Goal: Book appointment/travel/reservation

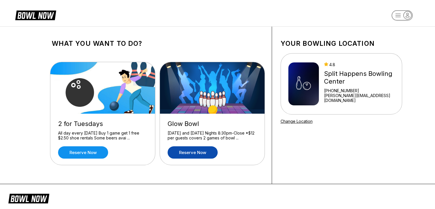
click at [196, 153] on link "Reserve now" at bounding box center [193, 152] width 50 height 12
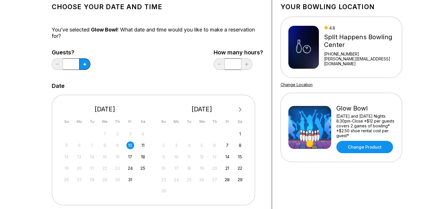
scroll to position [42, 0]
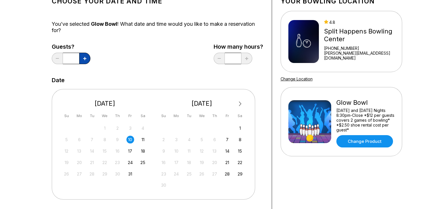
click at [86, 60] on icon at bounding box center [84, 58] width 3 height 3
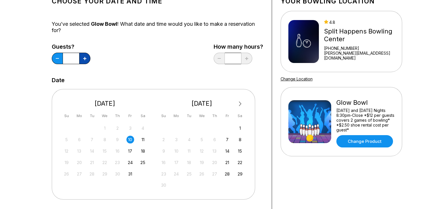
click at [86, 60] on icon at bounding box center [84, 58] width 3 height 3
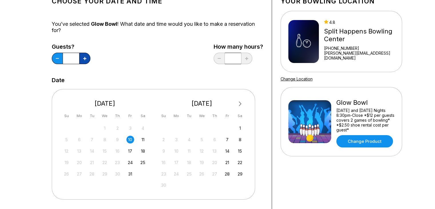
click at [86, 60] on icon at bounding box center [84, 58] width 3 height 3
type input "**"
click at [146, 138] on div "11" at bounding box center [143, 140] width 8 height 8
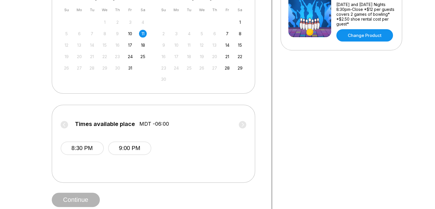
scroll to position [149, 0]
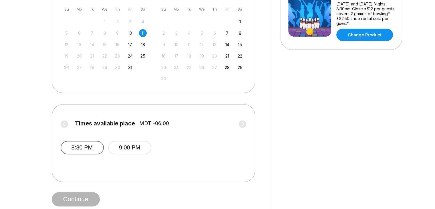
click at [79, 146] on button "8:30 PM" at bounding box center [82, 147] width 43 height 13
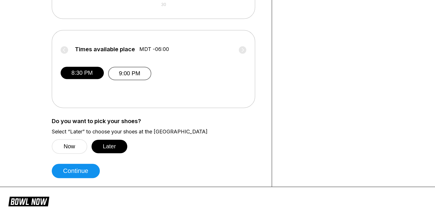
scroll to position [223, 0]
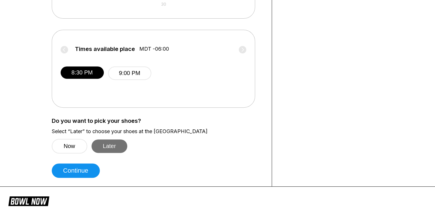
click at [108, 148] on button "Later" at bounding box center [110, 145] width 36 height 13
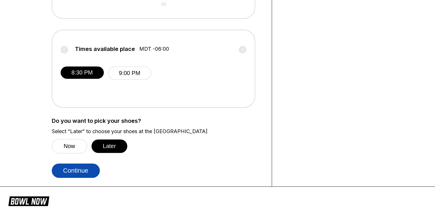
click at [85, 166] on button "Continue" at bounding box center [76, 170] width 48 height 14
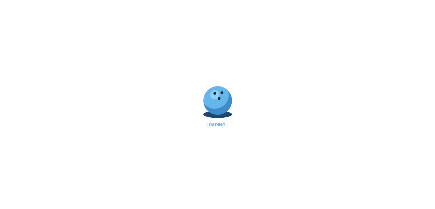
select select "**"
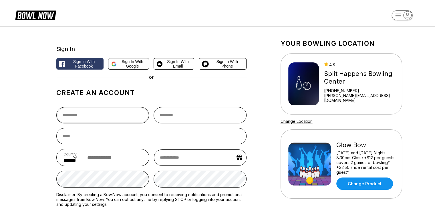
click at [115, 120] on input "text" at bounding box center [102, 115] width 93 height 16
click at [138, 61] on span "Sign in with Google" at bounding box center [132, 63] width 27 height 9
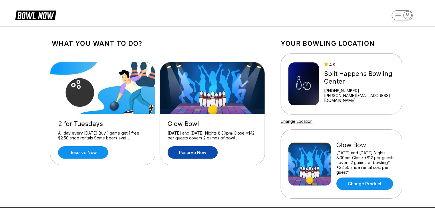
click at [191, 157] on link "Reserve now" at bounding box center [193, 152] width 50 height 12
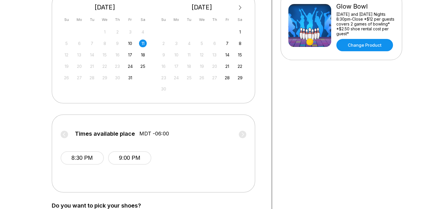
scroll to position [141, 0]
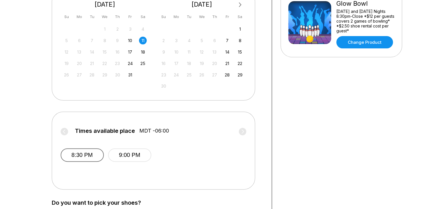
click at [81, 156] on button "8:30 PM" at bounding box center [82, 154] width 43 height 13
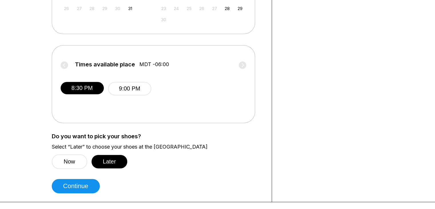
scroll to position [209, 0]
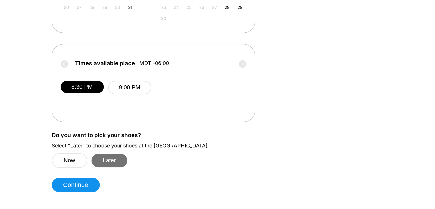
click at [104, 163] on button "Later" at bounding box center [110, 160] width 36 height 13
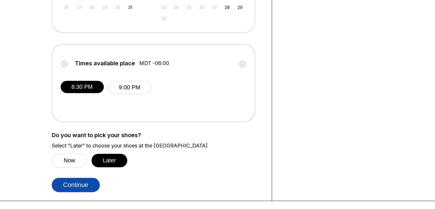
click at [86, 179] on button "Continue" at bounding box center [76, 185] width 48 height 14
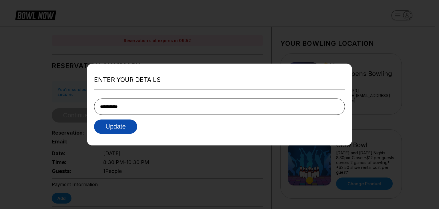
type input "**********"
click at [121, 125] on button "Update" at bounding box center [115, 126] width 43 height 14
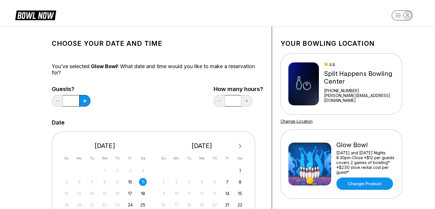
click at [84, 107] on div "Guests? *" at bounding box center [71, 97] width 39 height 23
click at [85, 101] on icon at bounding box center [84, 100] width 3 height 3
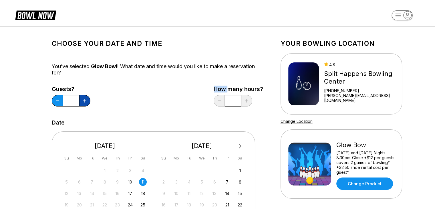
click at [85, 101] on icon at bounding box center [84, 100] width 3 height 3
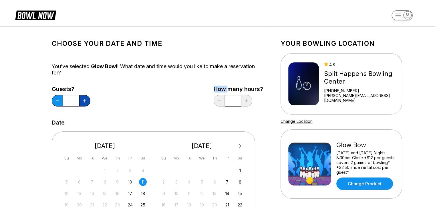
click at [85, 101] on icon at bounding box center [84, 100] width 3 height 3
type input "**"
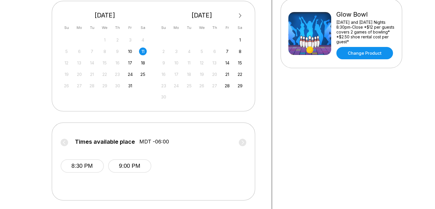
scroll to position [130, 0]
click at [86, 160] on button "8:30 PM" at bounding box center [82, 165] width 43 height 13
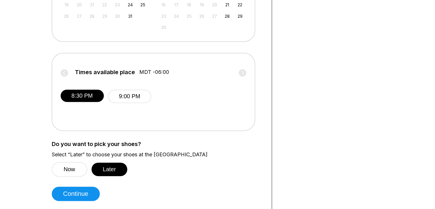
scroll to position [208, 0]
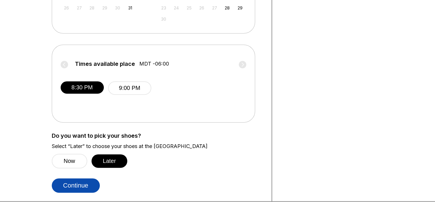
click at [86, 182] on button "Continue" at bounding box center [76, 185] width 48 height 14
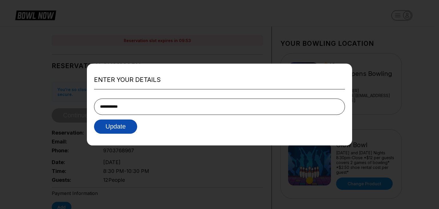
type input "**********"
click at [113, 129] on button "Update" at bounding box center [115, 126] width 43 height 14
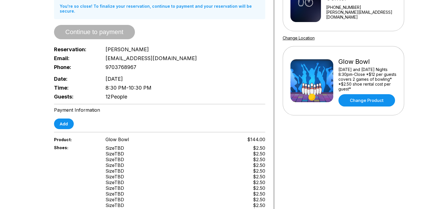
scroll to position [140, 0]
